Goal: Contribute content: Contribute content

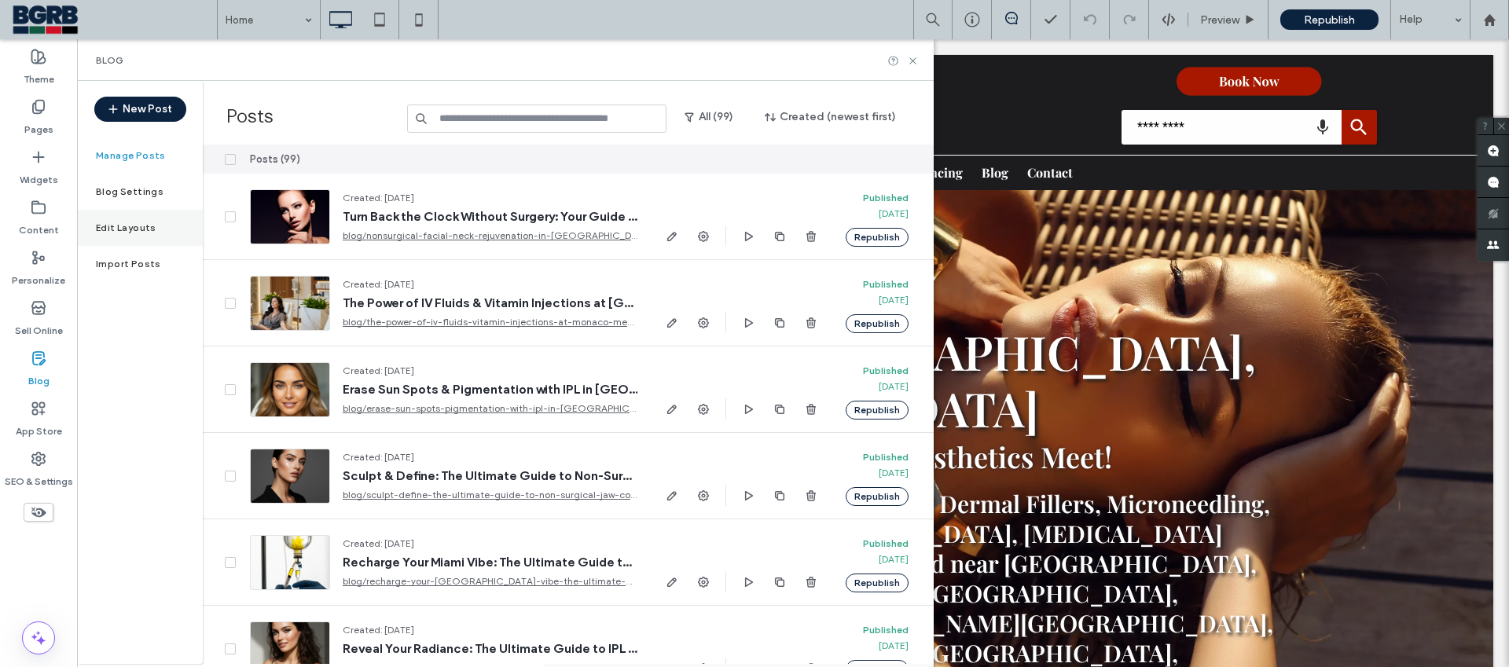
click at [160, 229] on div "Edit Layouts" at bounding box center [140, 228] width 126 height 36
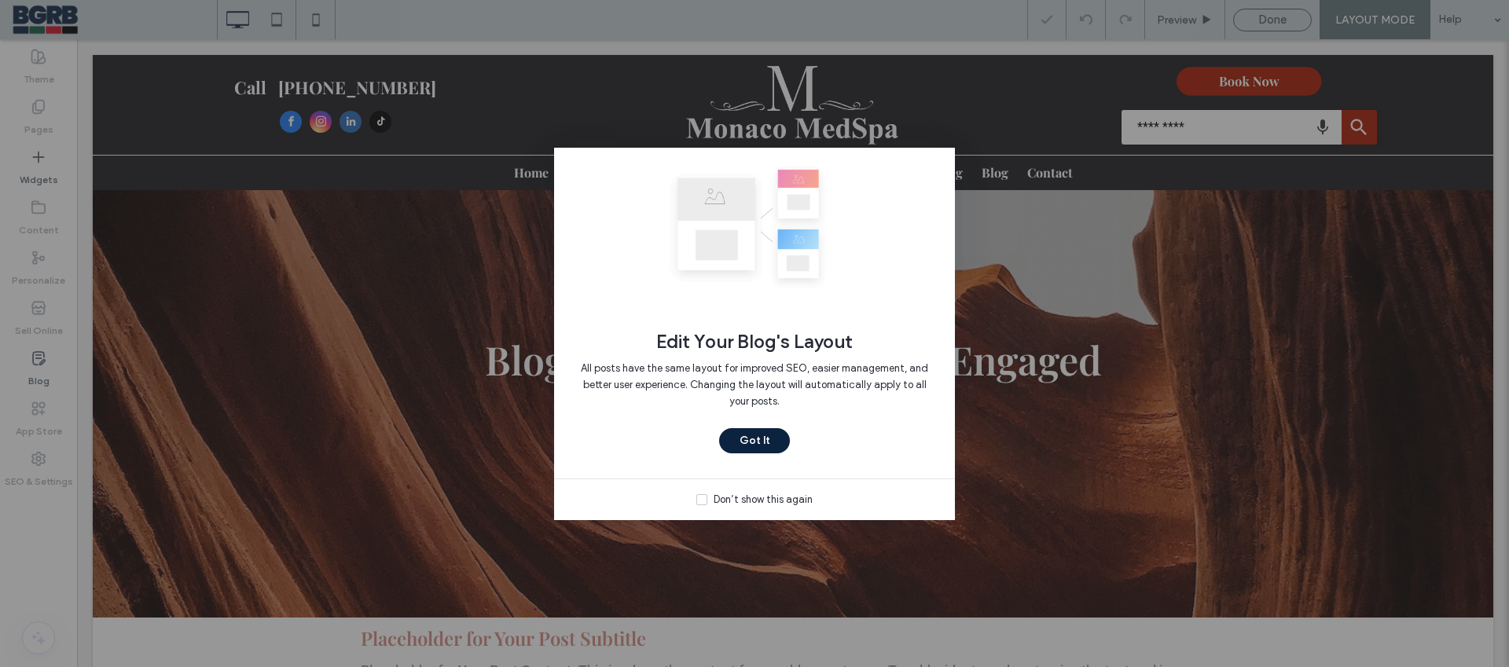
click at [725, 497] on div "Don’t show this again" at bounding box center [762, 500] width 99 height 16
click at [762, 442] on button "Got It" at bounding box center [754, 440] width 71 height 25
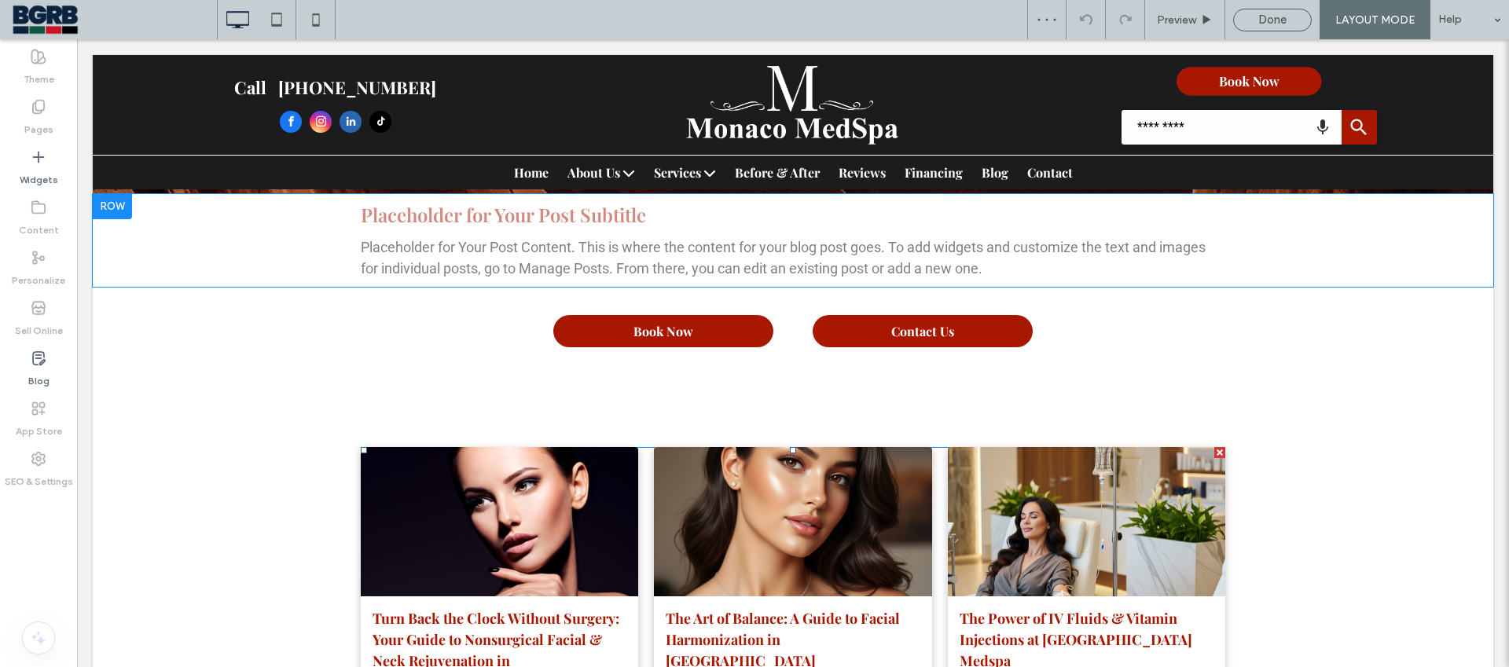
scroll to position [208, 0]
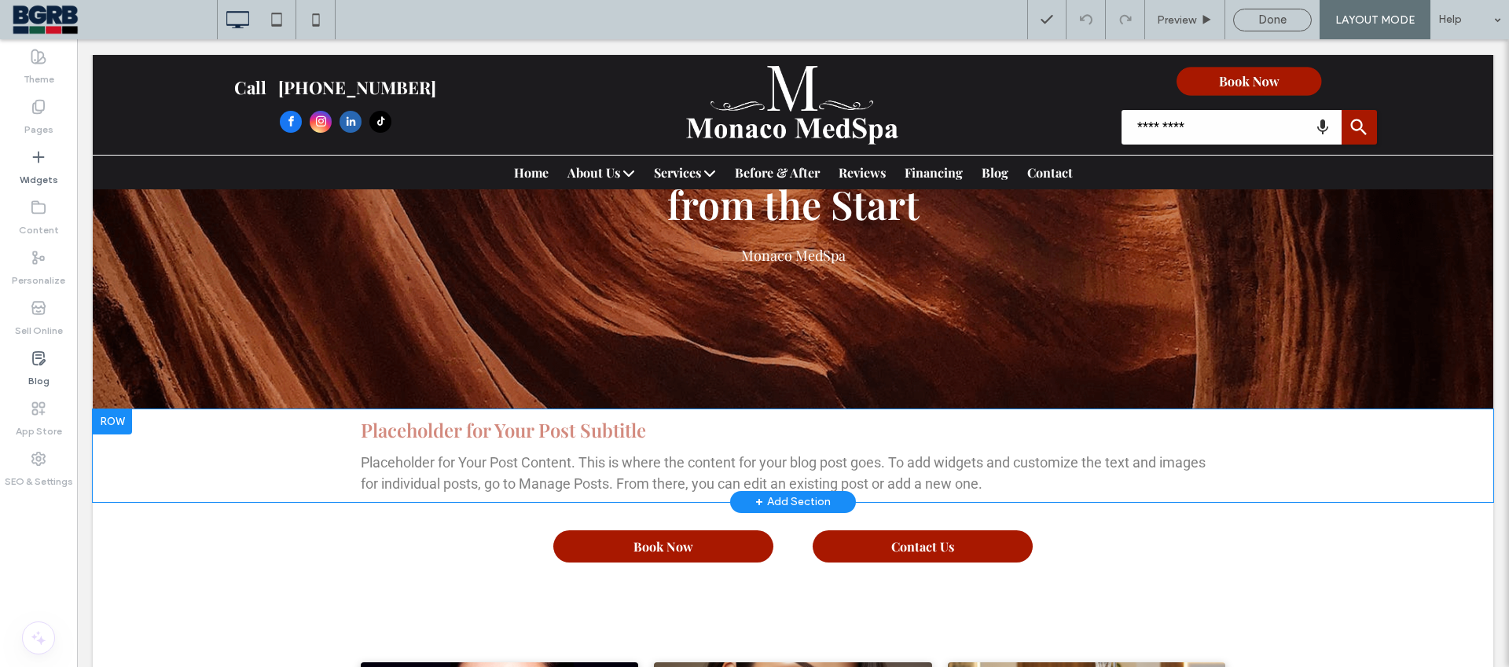
click at [754, 463] on p "Placeholder for Your Post Content. This is where the content for your blog post…" at bounding box center [793, 473] width 864 height 42
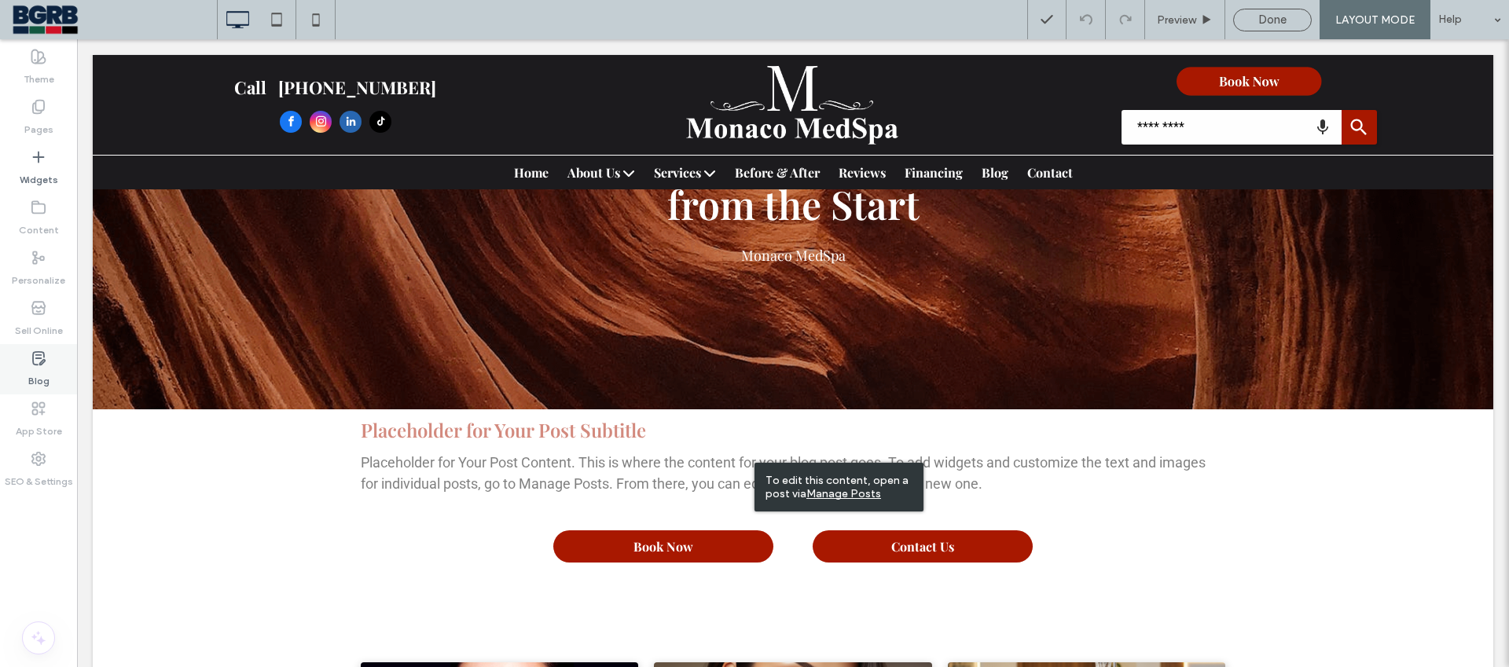
click at [49, 361] on div "Blog" at bounding box center [38, 369] width 77 height 50
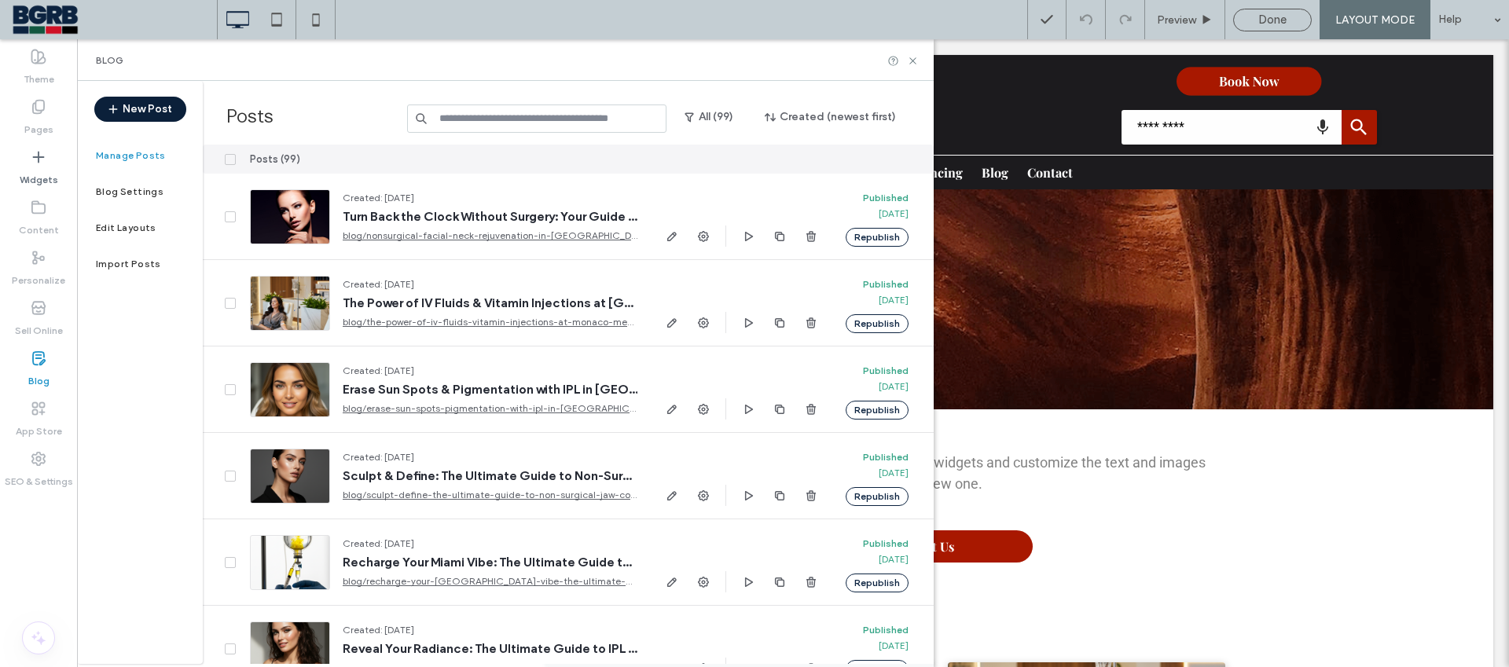
click at [167, 112] on button "New Post" at bounding box center [140, 109] width 92 height 25
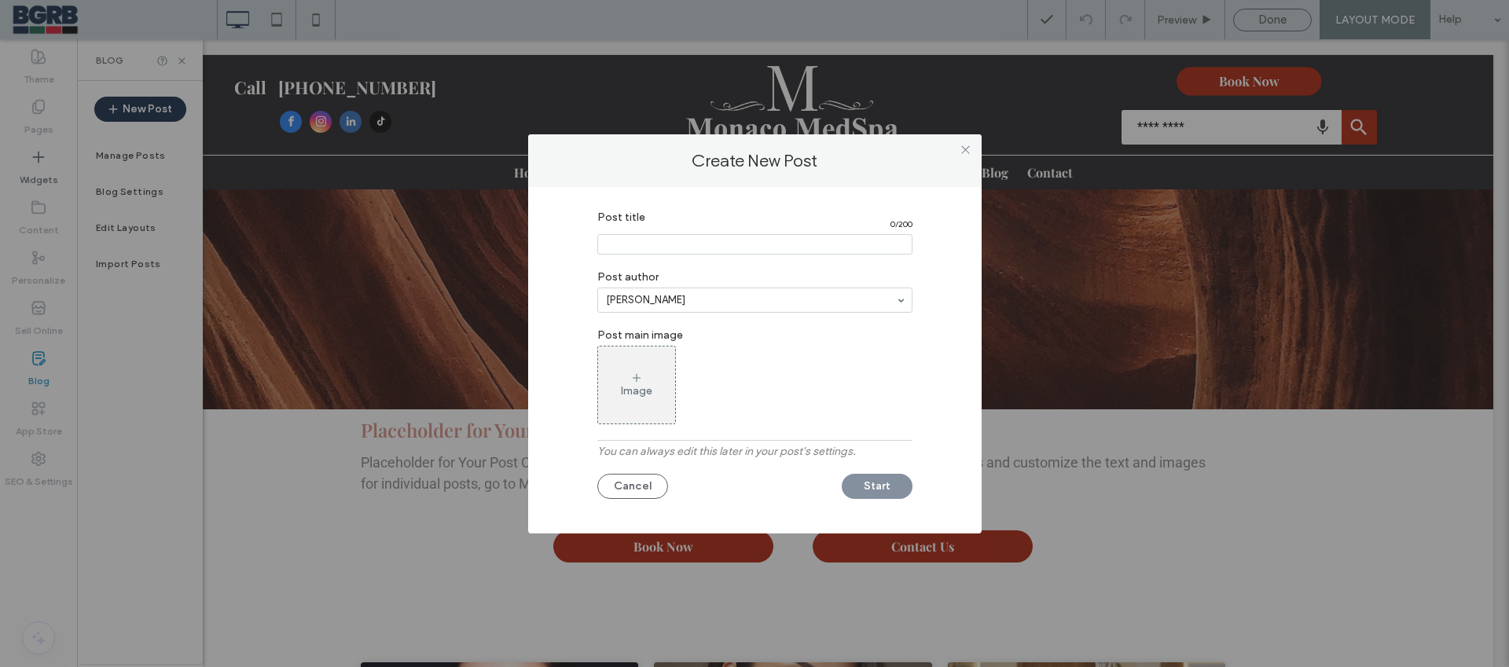
click at [655, 244] on input "Post title" at bounding box center [754, 244] width 315 height 20
type input "****"
click at [877, 480] on div "Cancel Start" at bounding box center [754, 482] width 315 height 33
click at [869, 479] on button "Start" at bounding box center [877, 486] width 71 height 25
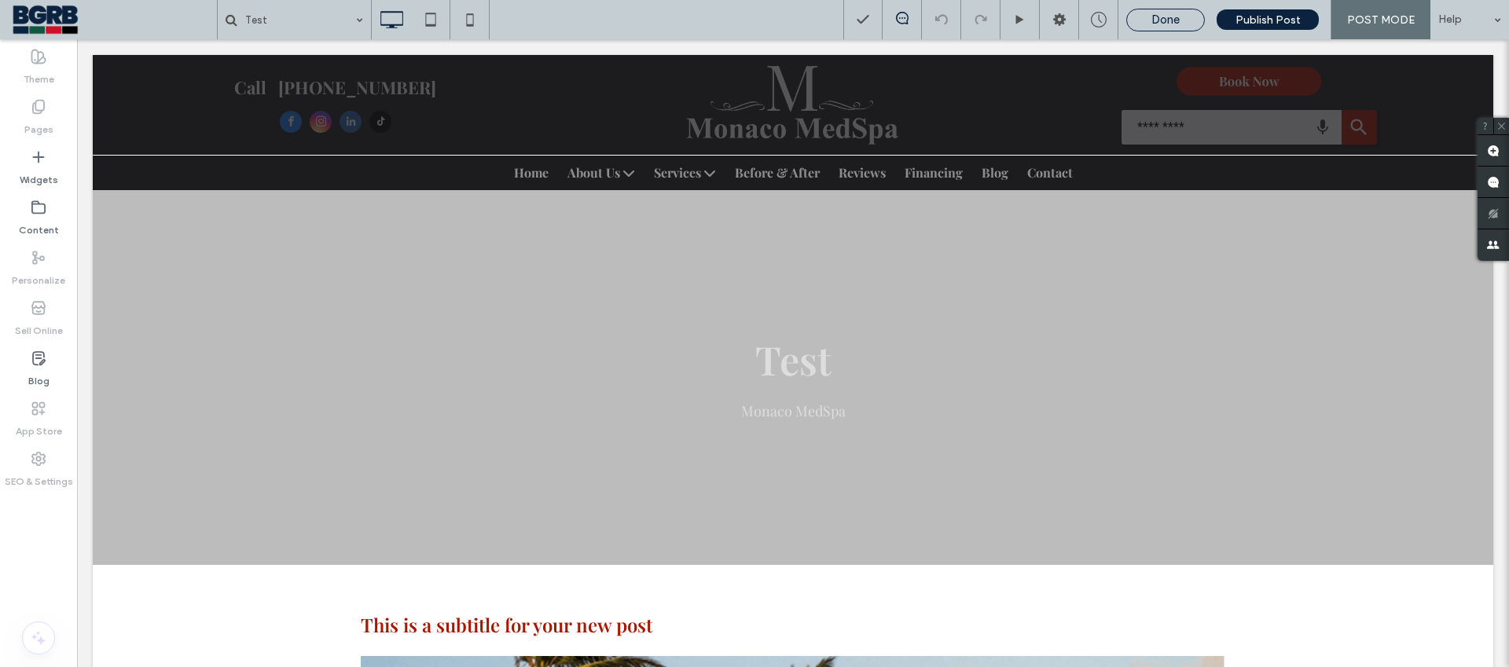
click at [1156, 21] on span "Done" at bounding box center [1165, 20] width 28 height 14
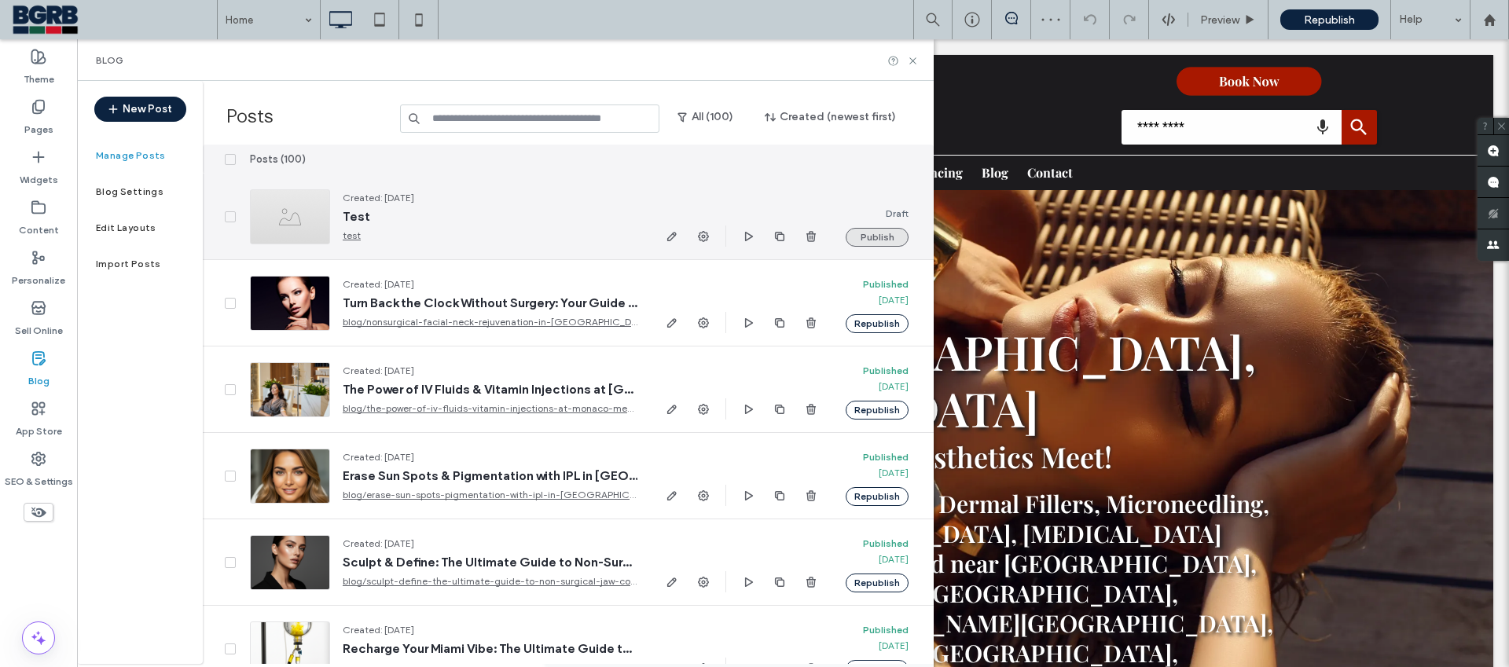
click at [878, 243] on button "Publish" at bounding box center [876, 237] width 63 height 19
click at [809, 238] on use "button" at bounding box center [810, 236] width 9 height 10
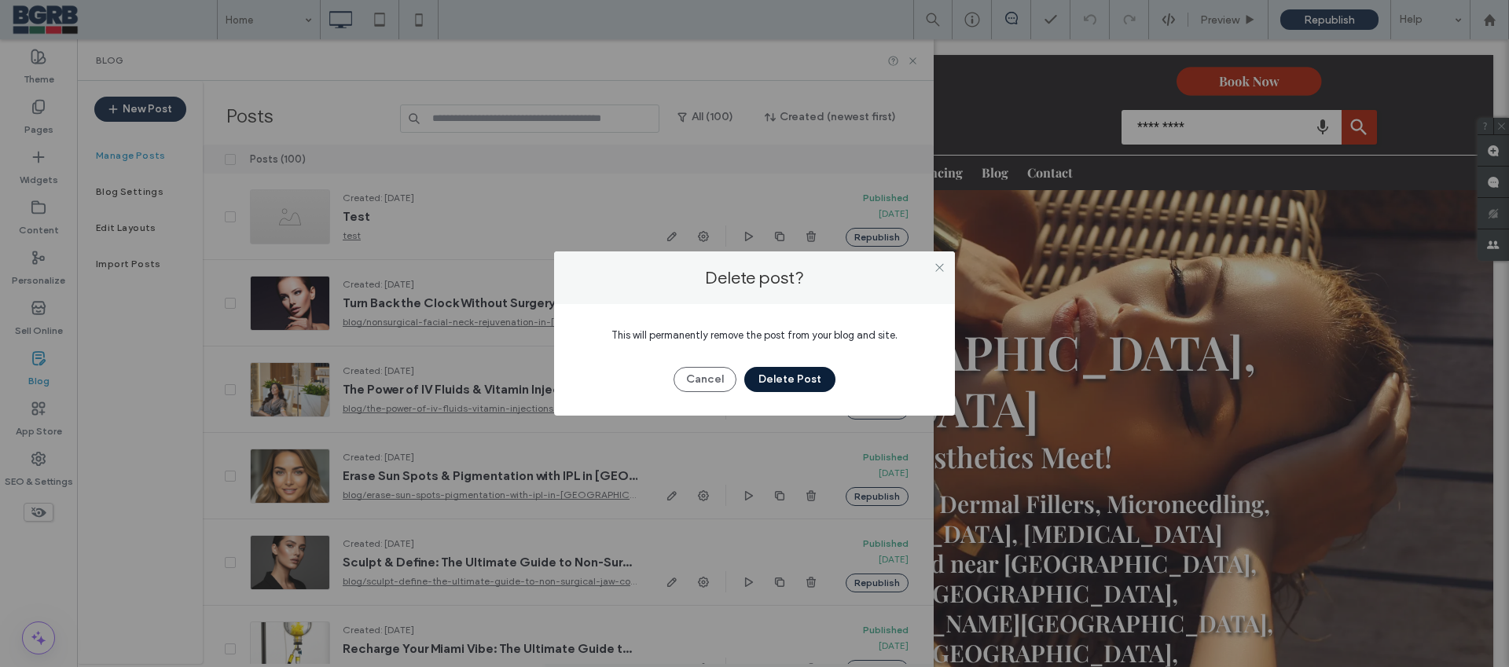
click at [794, 376] on button "Delete Post" at bounding box center [789, 379] width 91 height 25
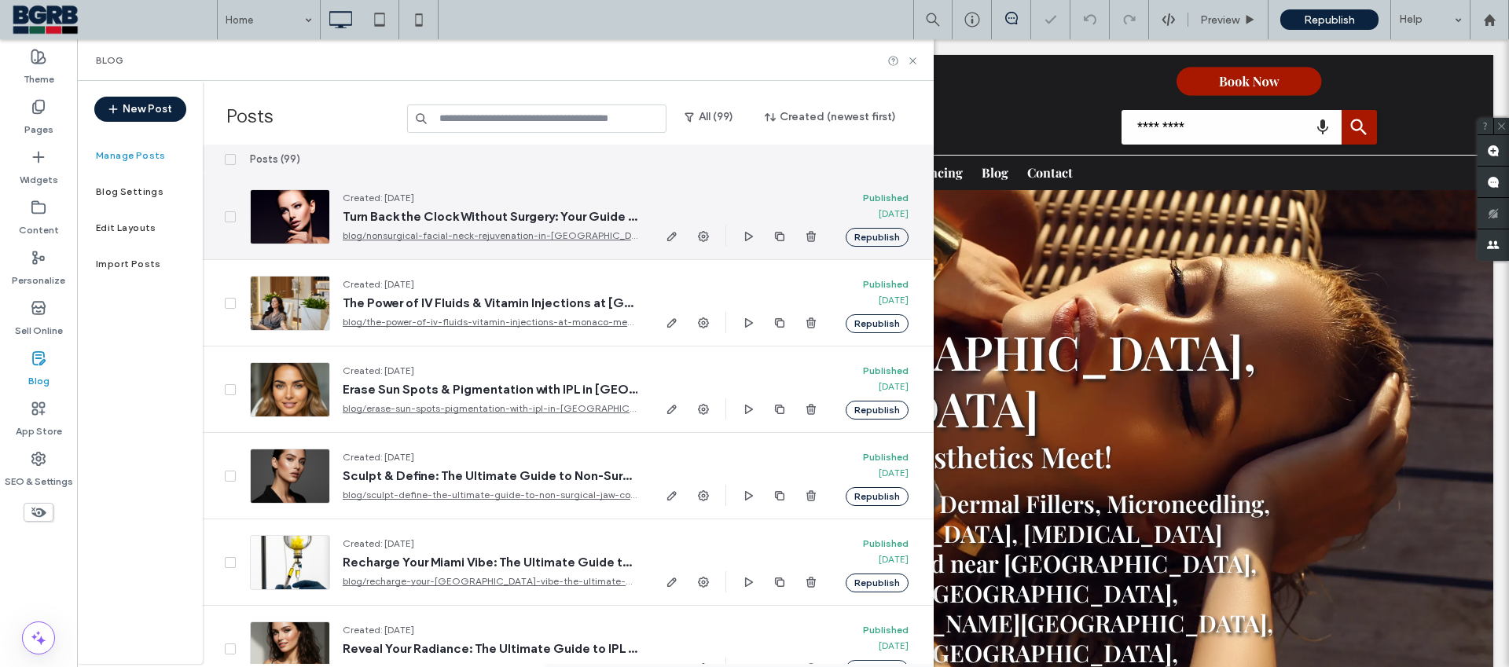
click at [303, 218] on div at bounding box center [290, 216] width 80 height 55
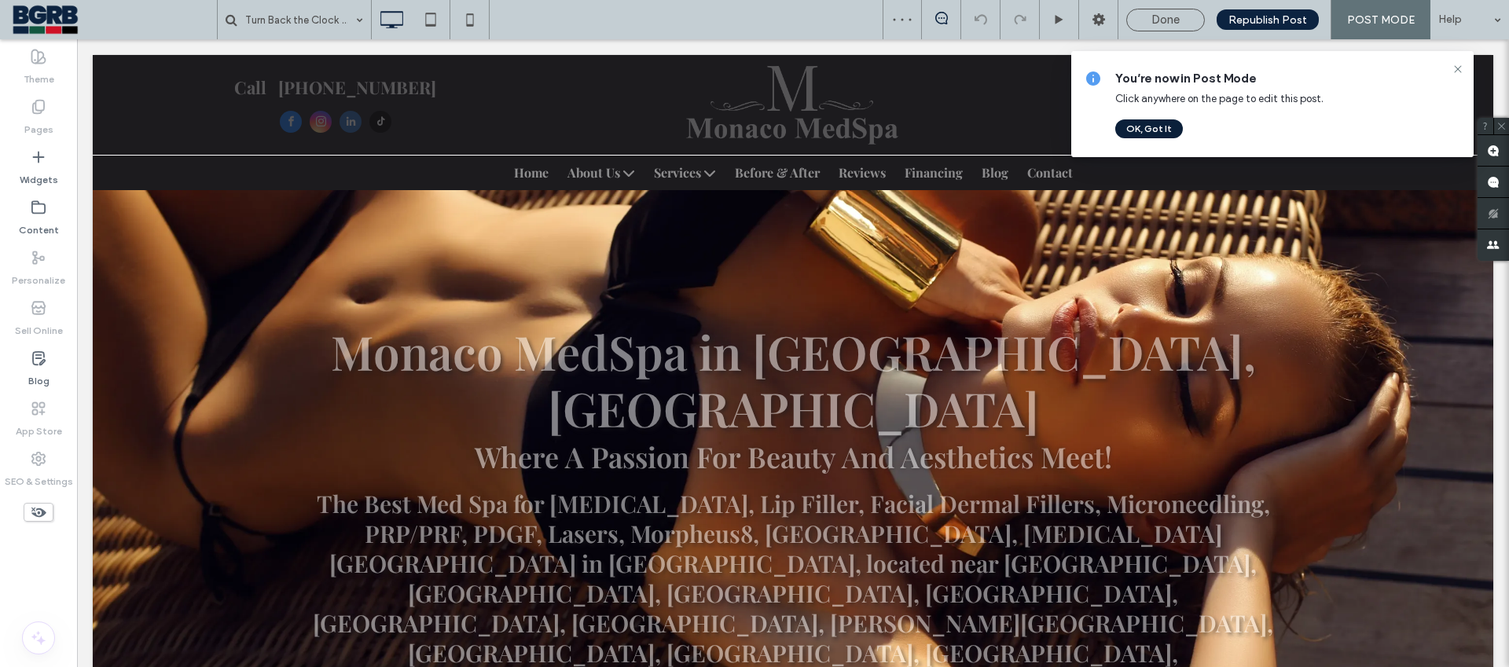
click at [1132, 131] on button "OK, Got It" at bounding box center [1149, 128] width 68 height 19
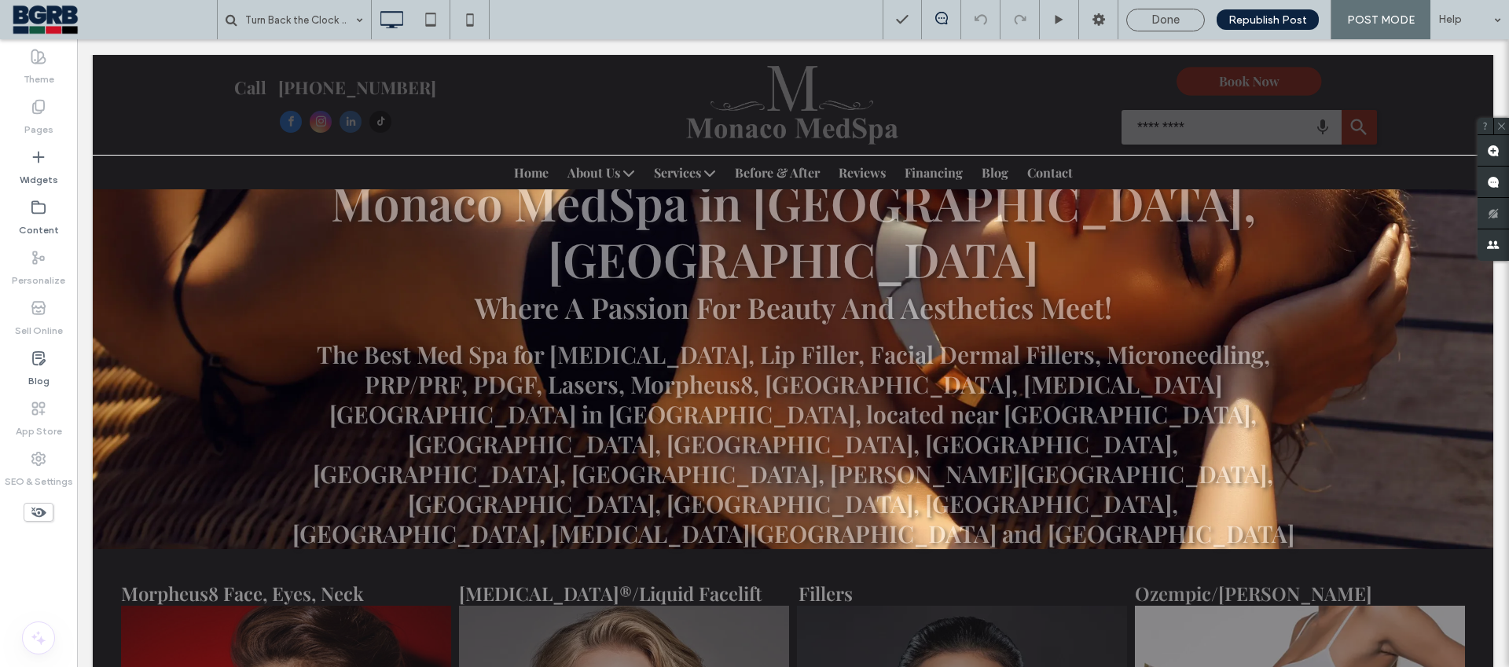
scroll to position [654, 0]
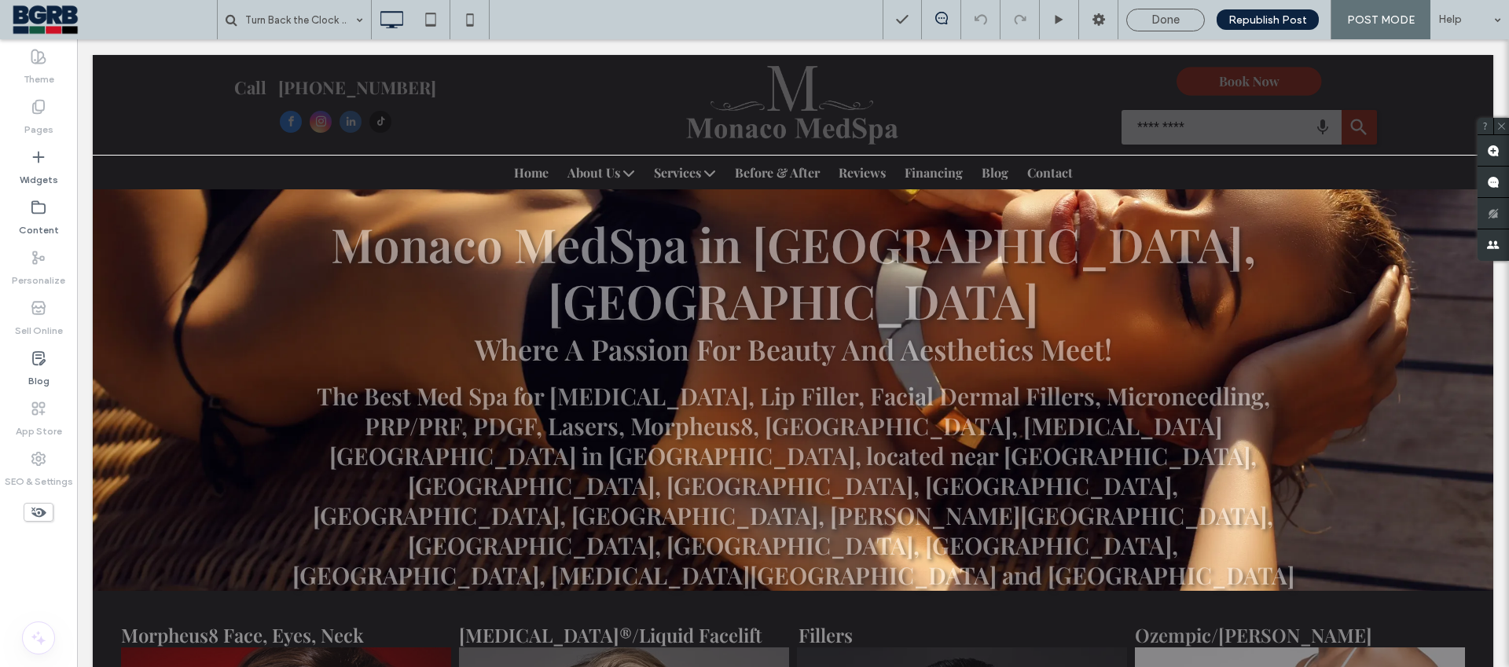
scroll to position [0, 0]
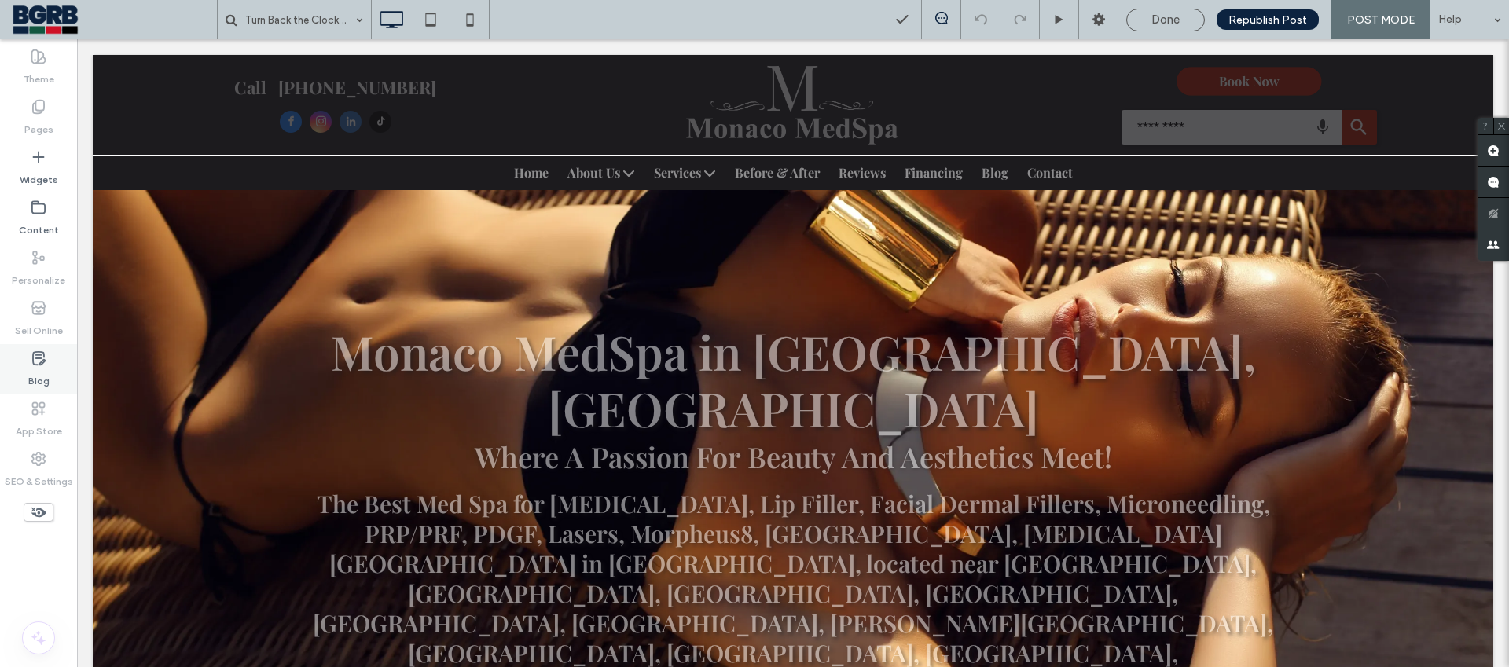
click at [51, 373] on div "Blog" at bounding box center [38, 369] width 77 height 50
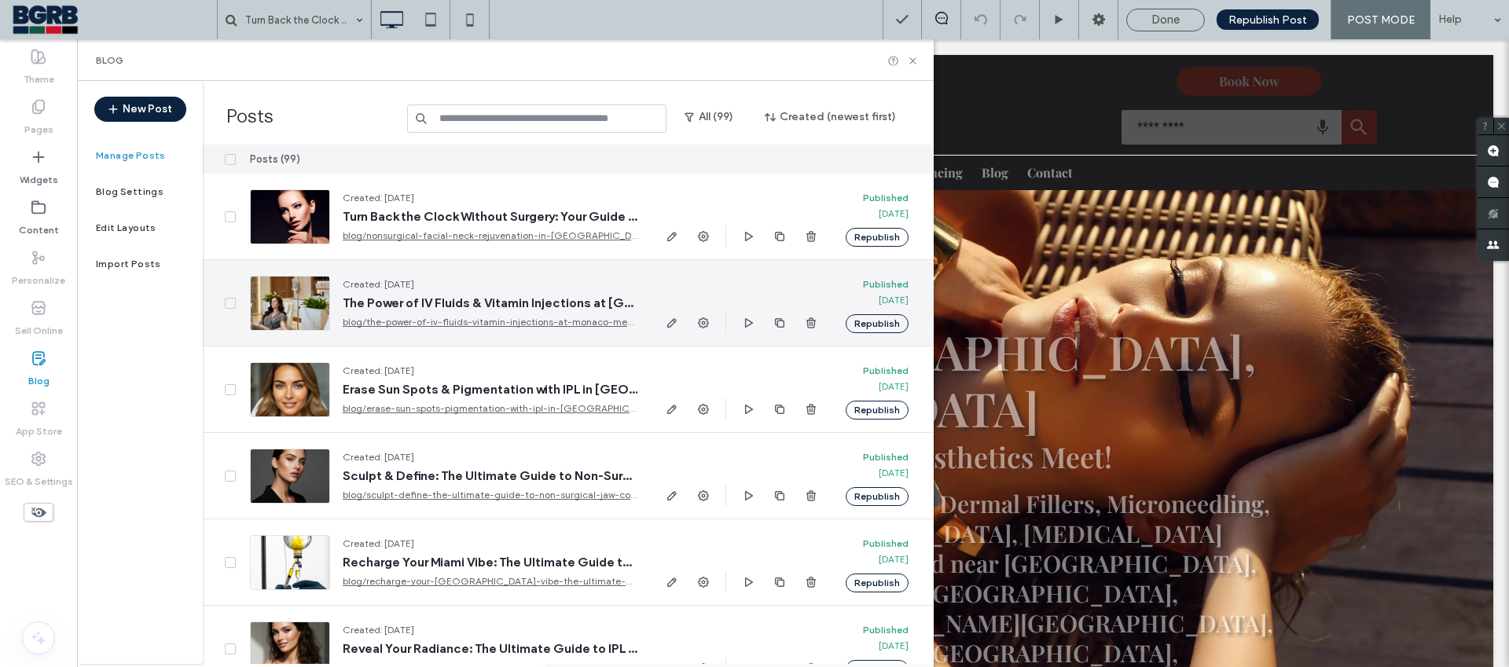
click at [297, 301] on div at bounding box center [290, 303] width 80 height 55
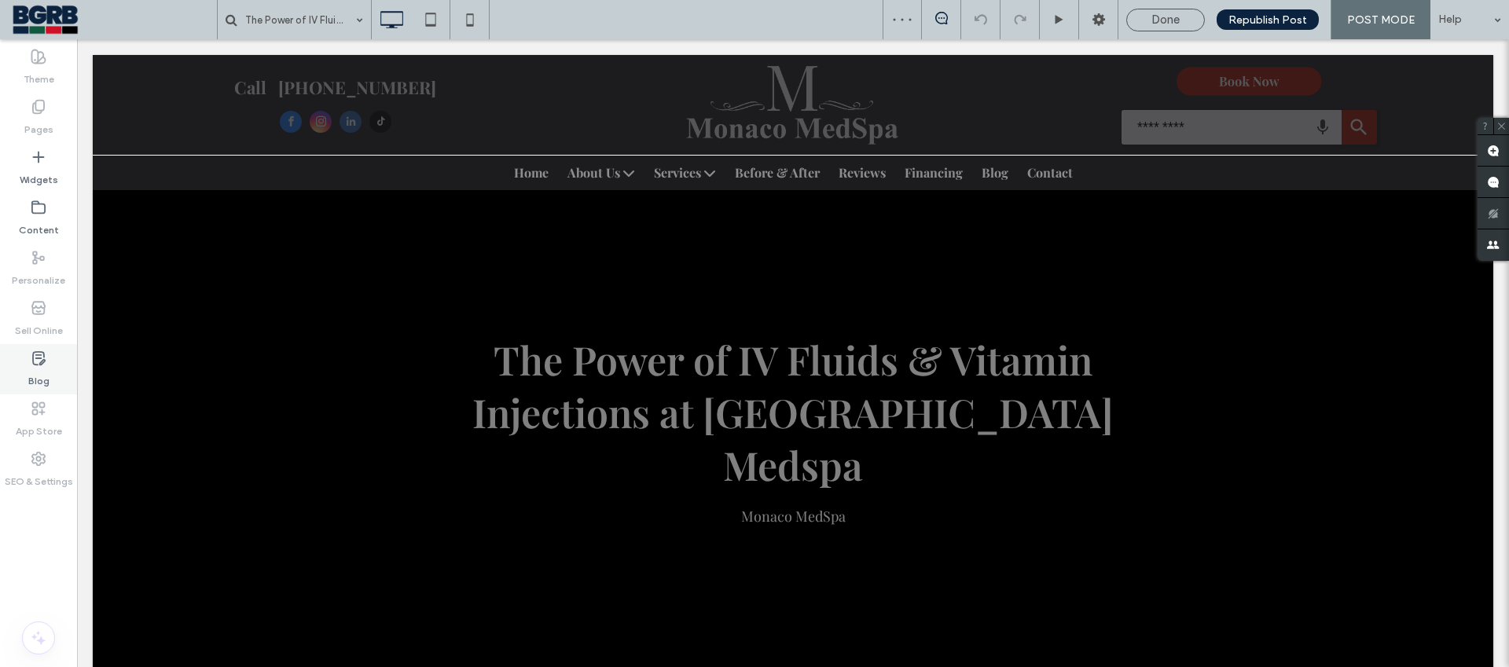
click at [22, 371] on div "Blog" at bounding box center [38, 369] width 77 height 50
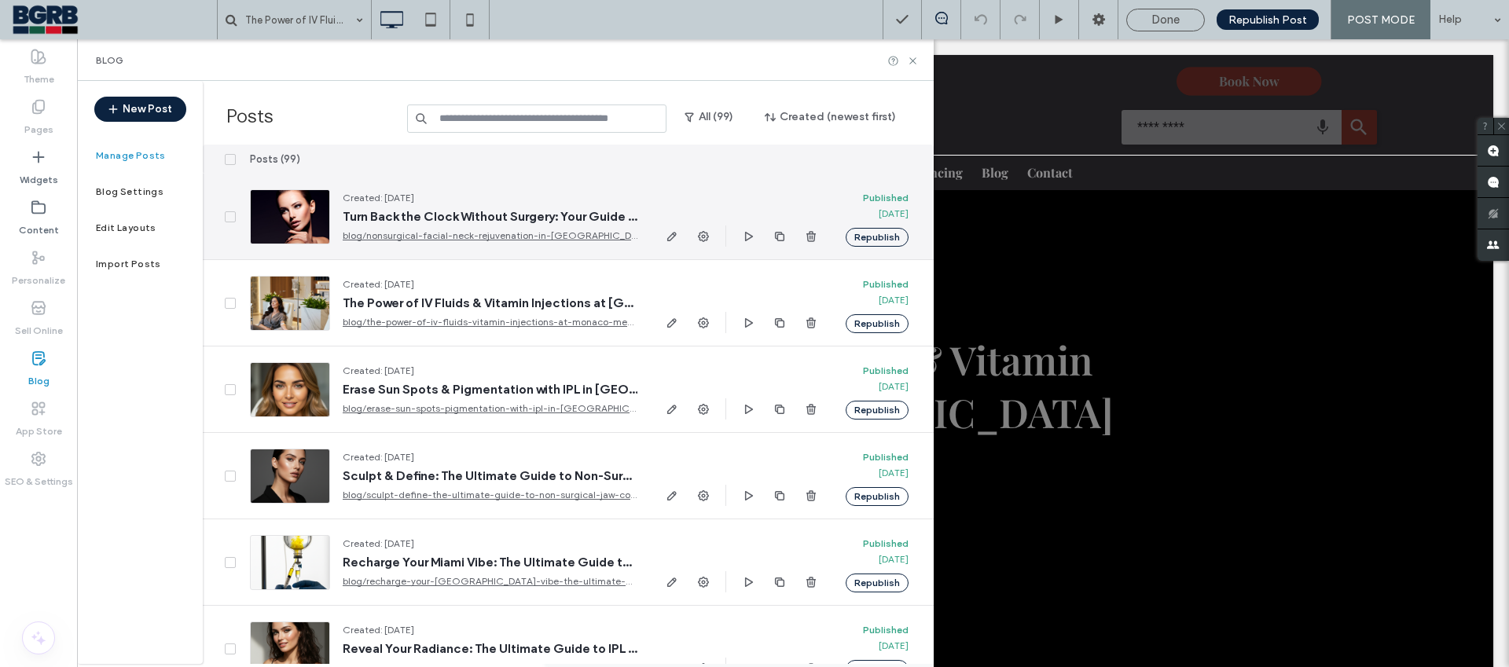
click at [297, 222] on div at bounding box center [290, 216] width 80 height 55
